Goal: Task Accomplishment & Management: Complete application form

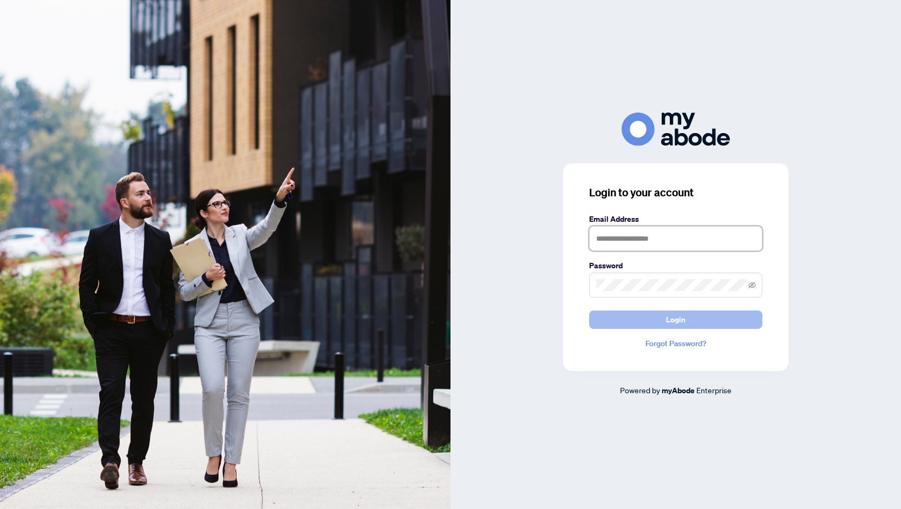
type input "**********"
click at [682, 316] on span "Login" at bounding box center [675, 319] width 19 height 17
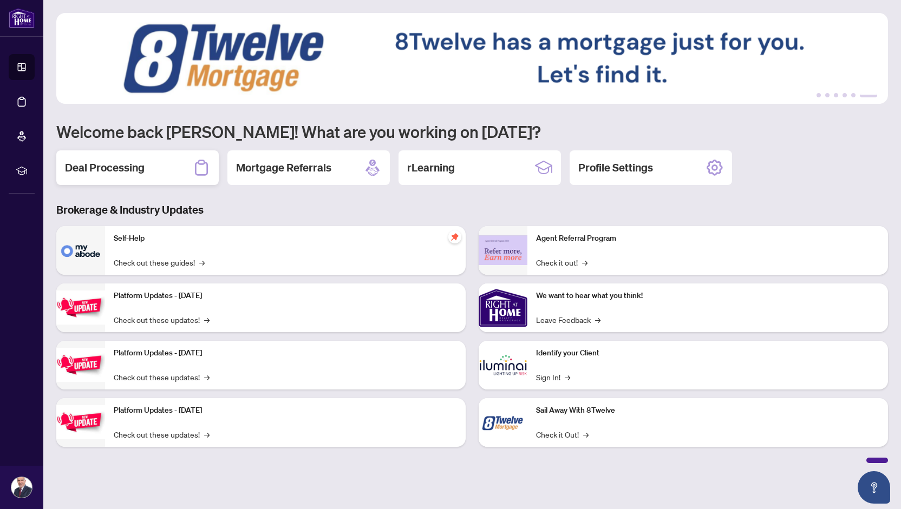
click at [93, 171] on h2 "Deal Processing" at bounding box center [105, 167] width 80 height 15
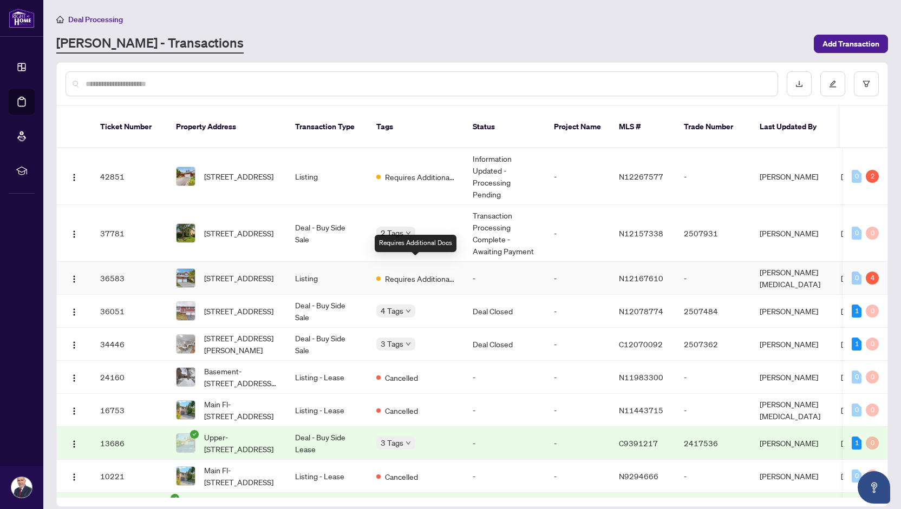
click at [417, 273] on span "Requires Additional Docs" at bounding box center [420, 279] width 70 height 12
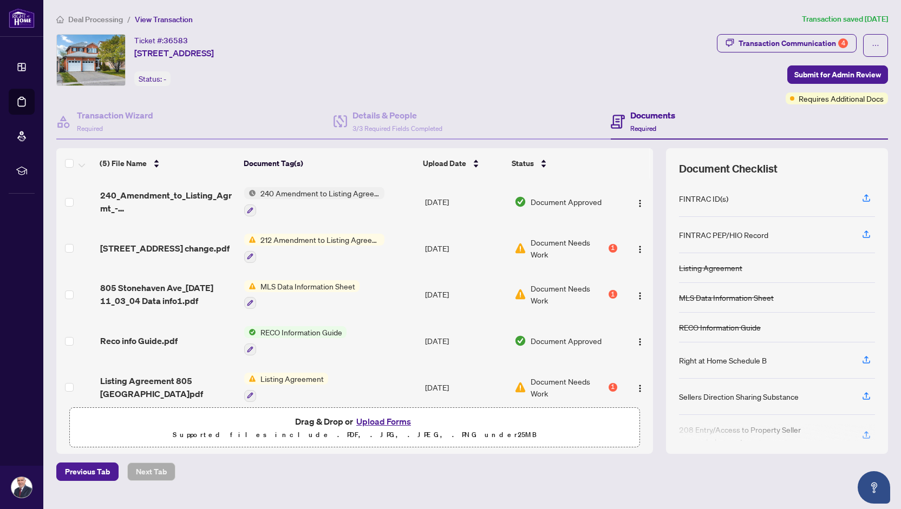
click at [375, 415] on button "Upload Forms" at bounding box center [383, 422] width 61 height 14
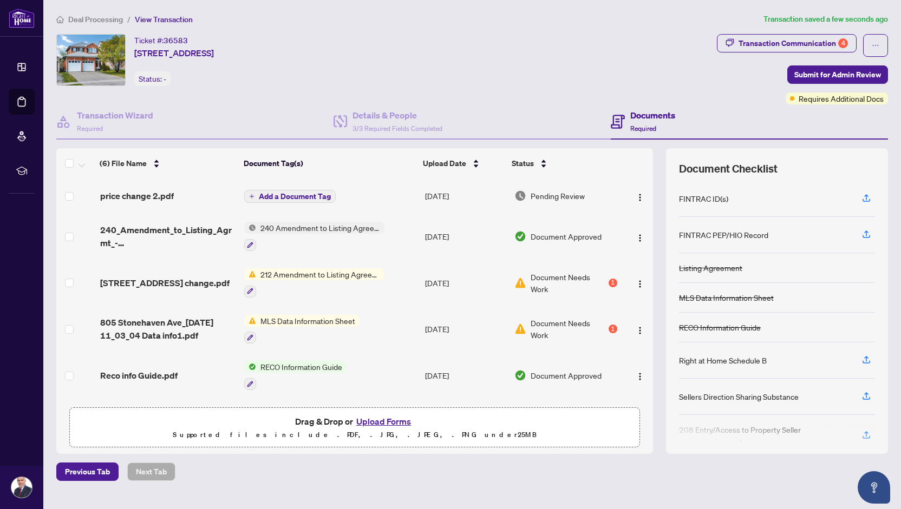
click at [293, 194] on span "Add a Document Tag" at bounding box center [295, 197] width 72 height 8
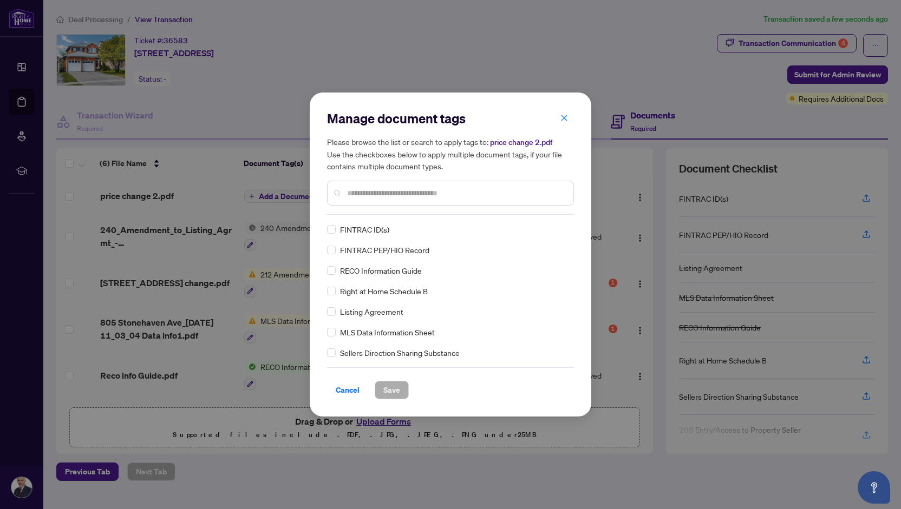
click at [359, 196] on input "text" at bounding box center [456, 193] width 218 height 12
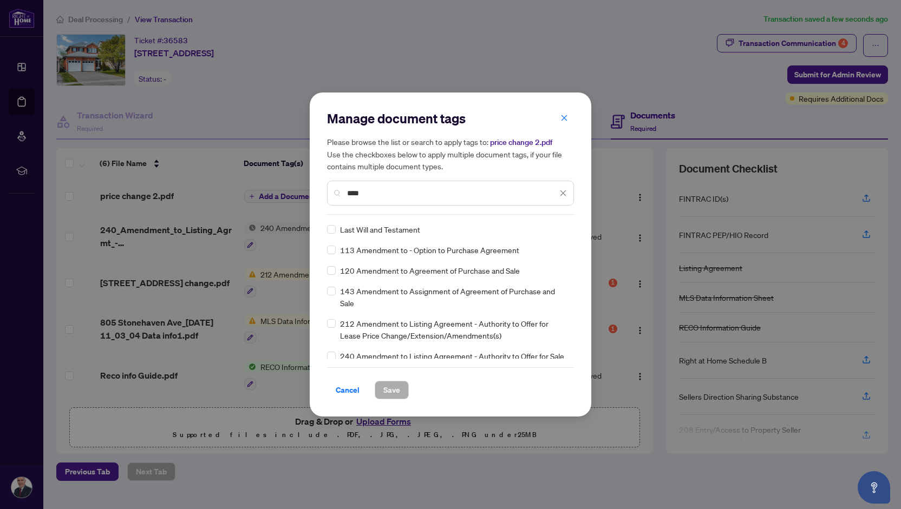
type input "****"
click at [383, 394] on span "Save" at bounding box center [391, 390] width 17 height 17
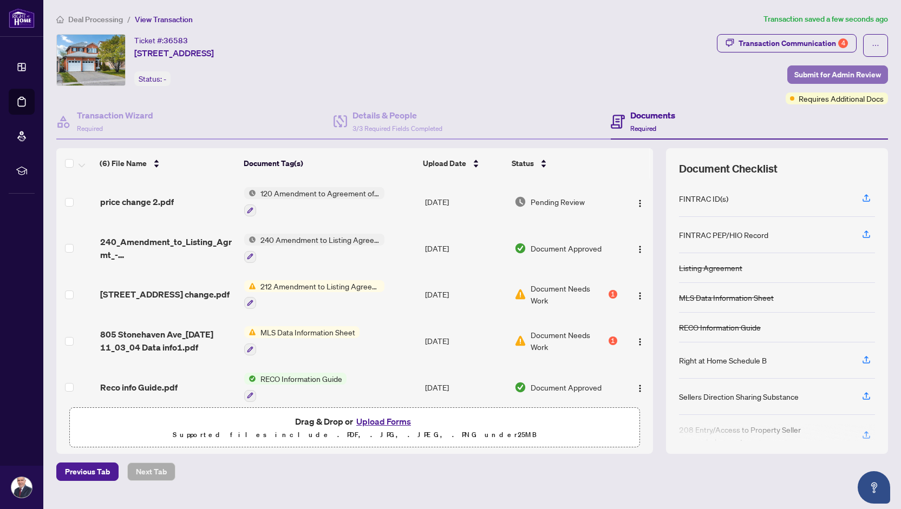
click at [819, 73] on span "Submit for Admin Review" at bounding box center [837, 74] width 87 height 17
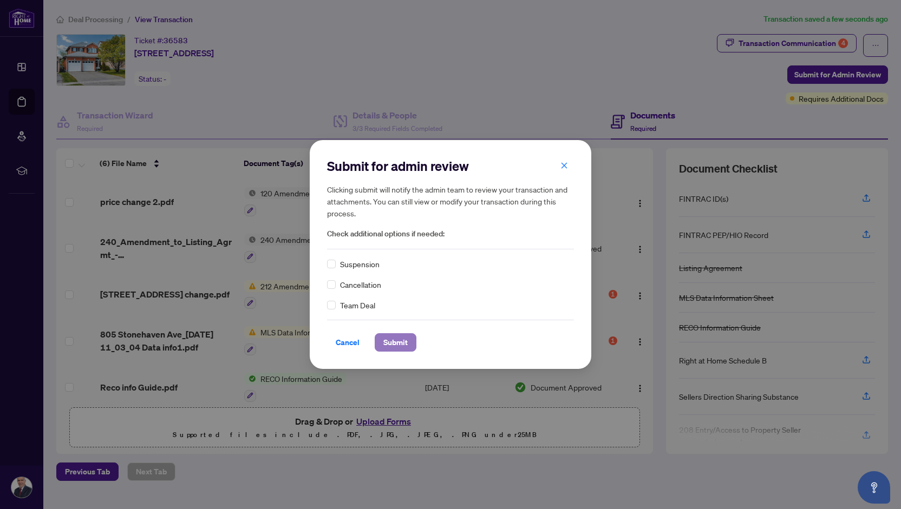
click at [394, 344] on span "Submit" at bounding box center [395, 342] width 24 height 17
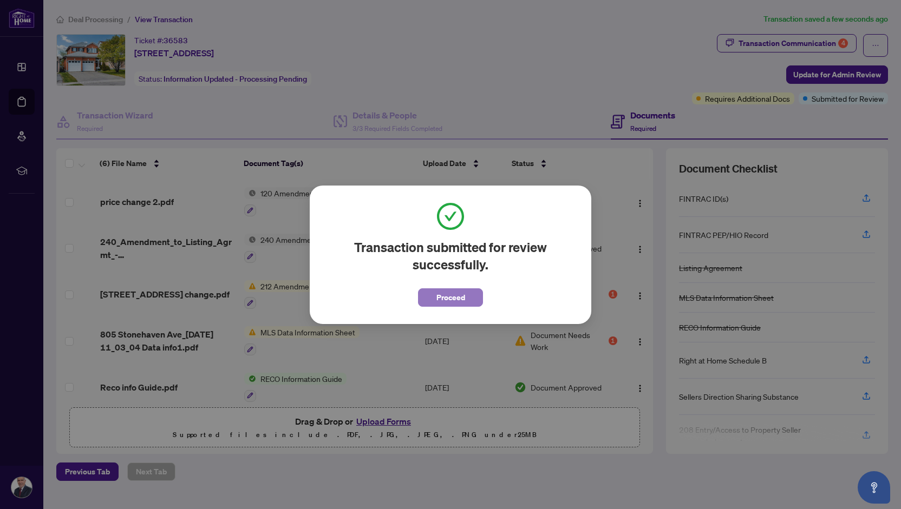
click at [443, 303] on span "Proceed" at bounding box center [450, 297] width 29 height 17
